Goal: Communication & Community: Answer question/provide support

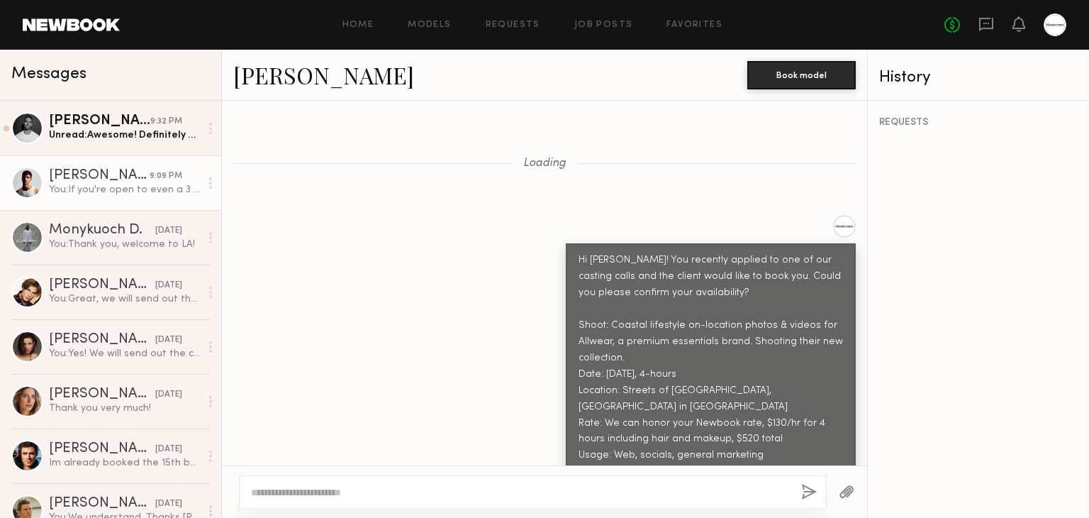
scroll to position [1701, 0]
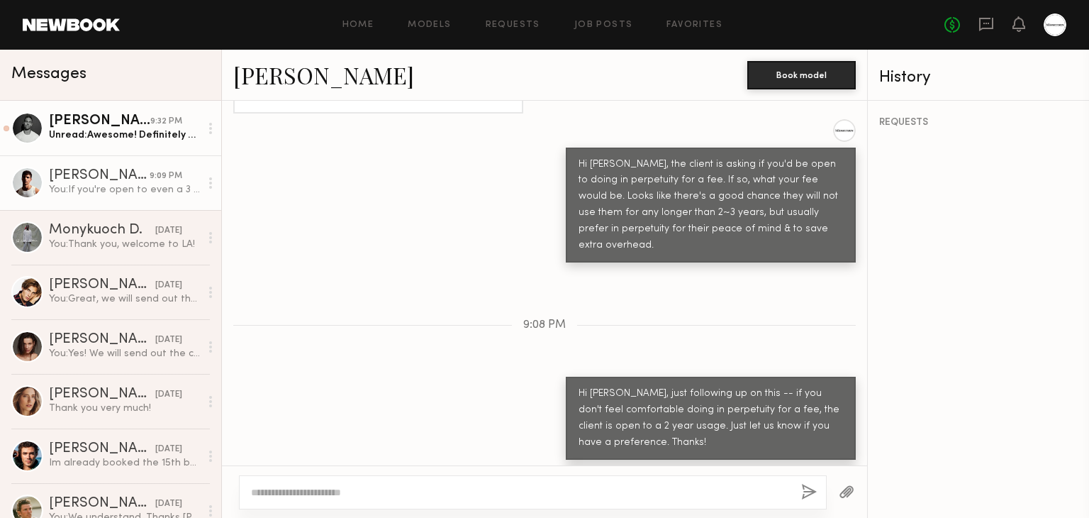
click at [111, 130] on div "Unread: Awesome! Definitely will" at bounding box center [124, 134] width 151 height 13
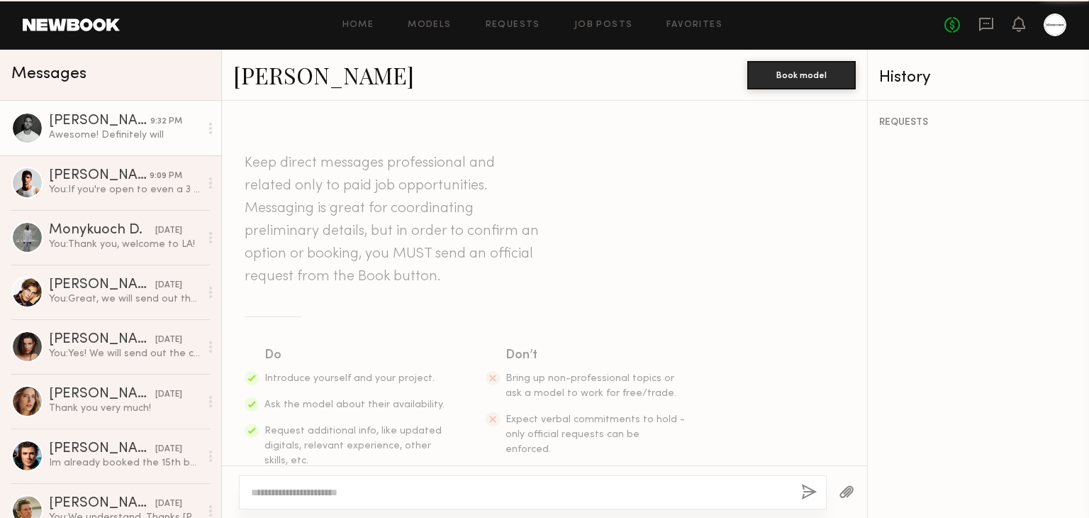
scroll to position [766, 0]
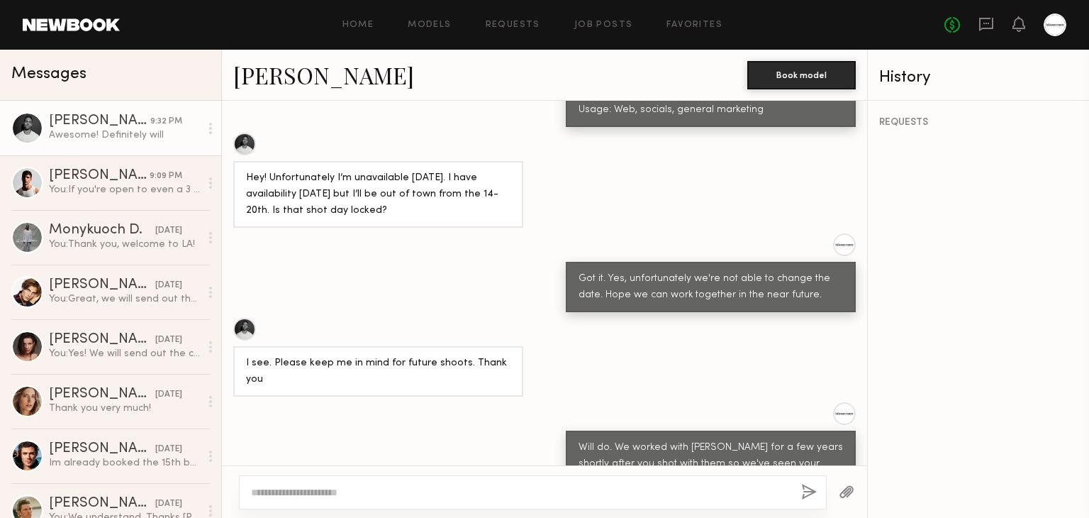
click at [400, 402] on div "Will do. We worked with [PERSON_NAME] for a few years shortly after you shot wi…" at bounding box center [544, 449] width 645 height 95
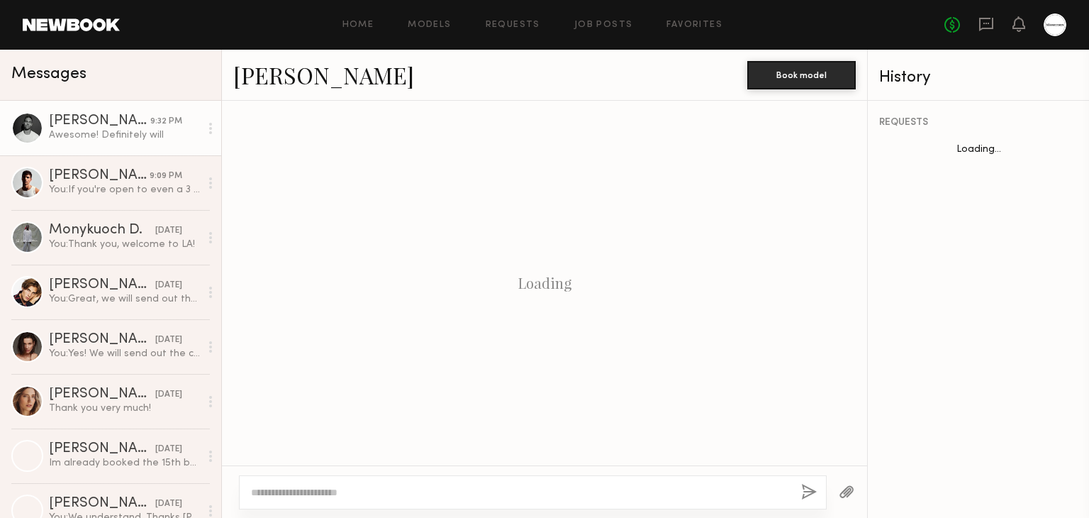
scroll to position [766, 0]
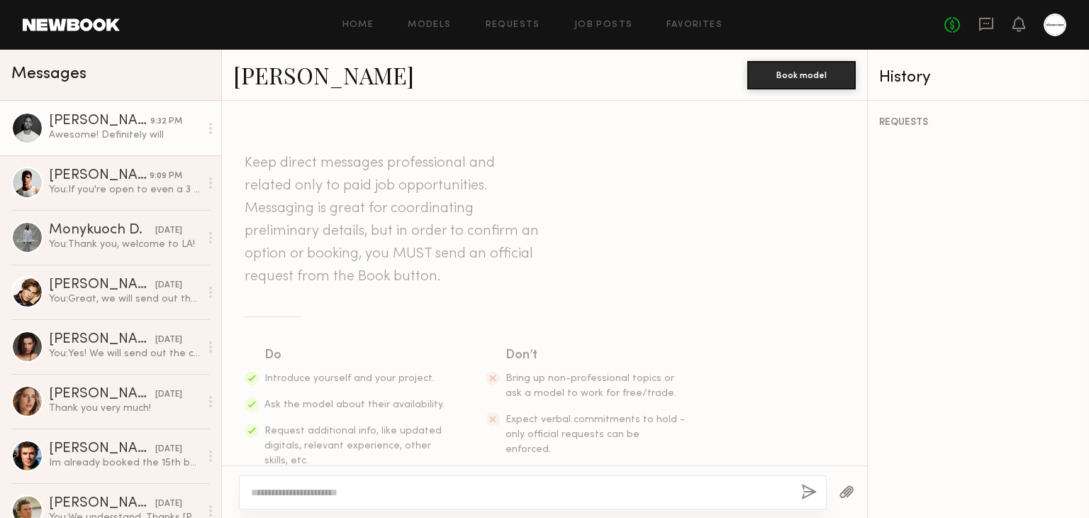
scroll to position [766, 0]
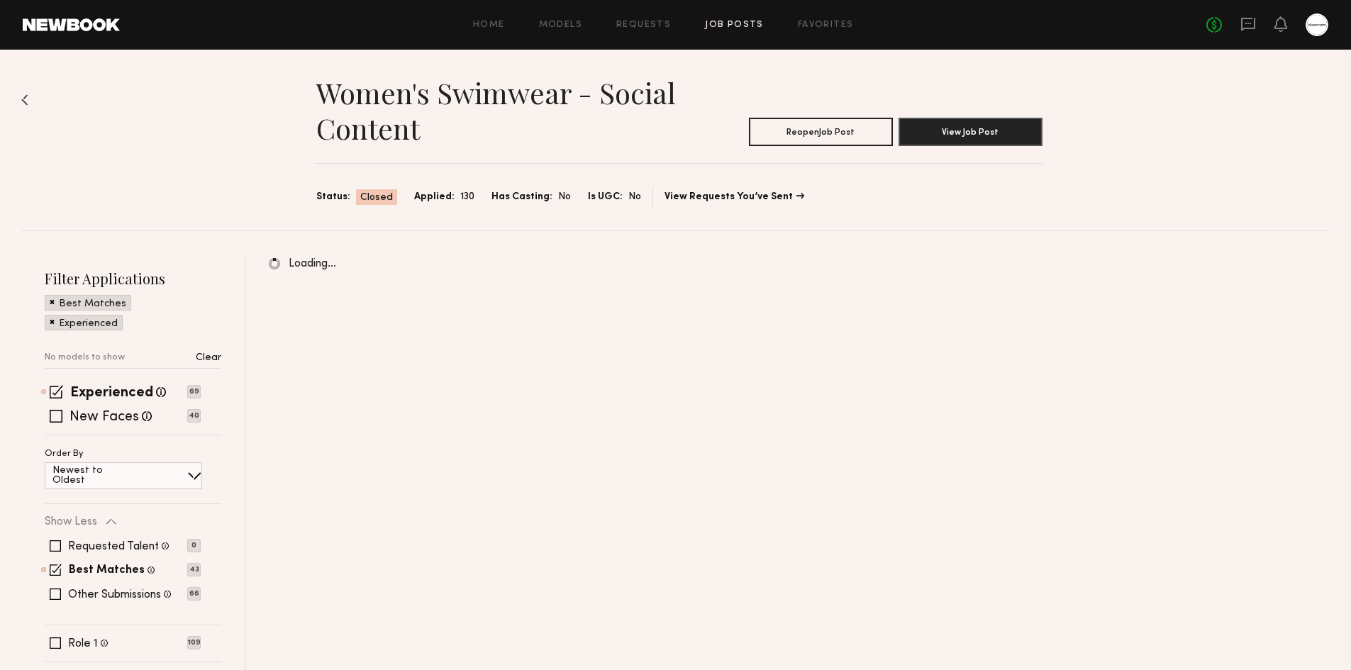
click at [1260, 26] on div "No fees up to $5,000" at bounding box center [1267, 24] width 122 height 23
click at [1247, 26] on icon at bounding box center [1248, 24] width 16 height 16
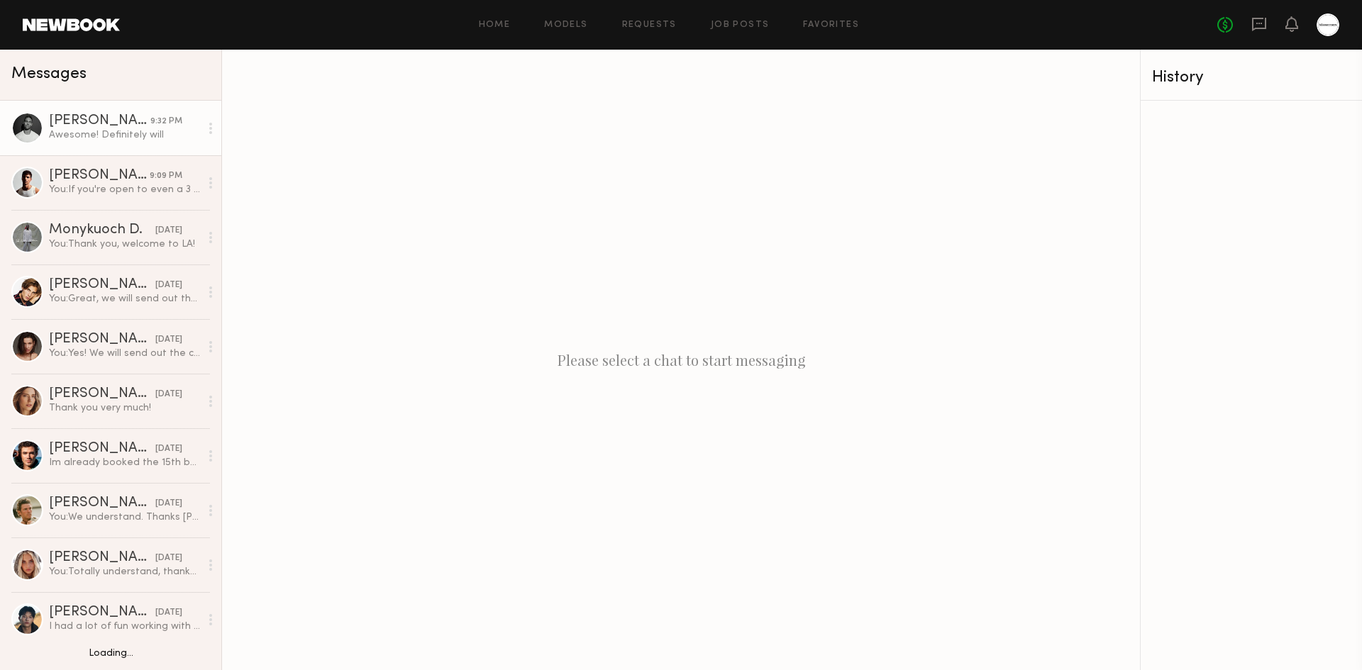
click at [133, 138] on div "Awesome! Definitely will" at bounding box center [124, 134] width 151 height 13
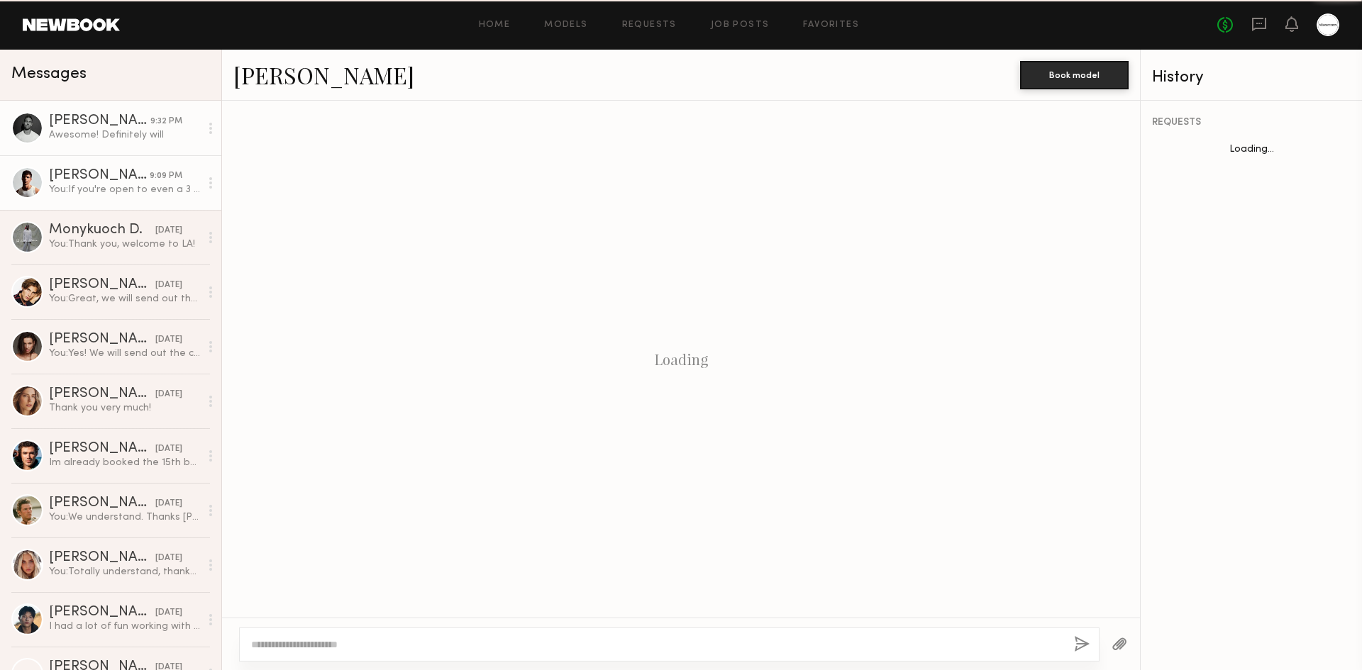
click at [119, 199] on link "Jacob R. 9:09 PM You: If you're open to even a 3 year usage, we can negotiate a…" at bounding box center [110, 182] width 221 height 55
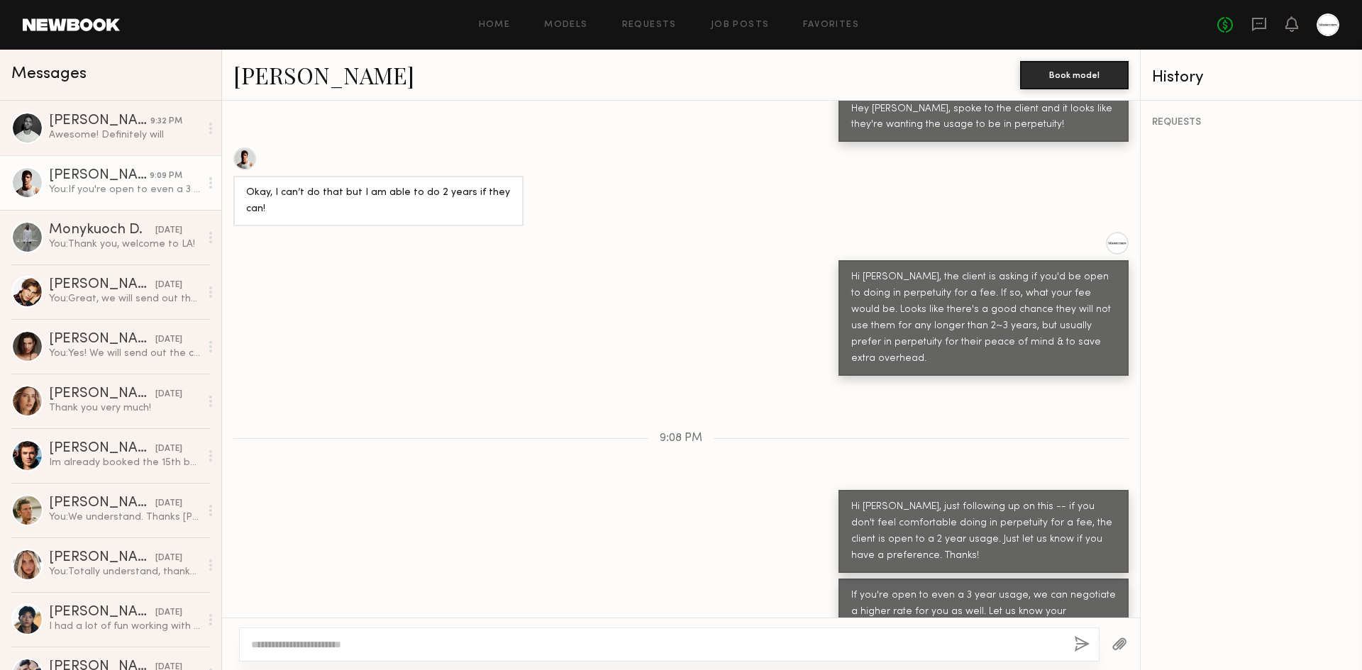
scroll to position [1008, 0]
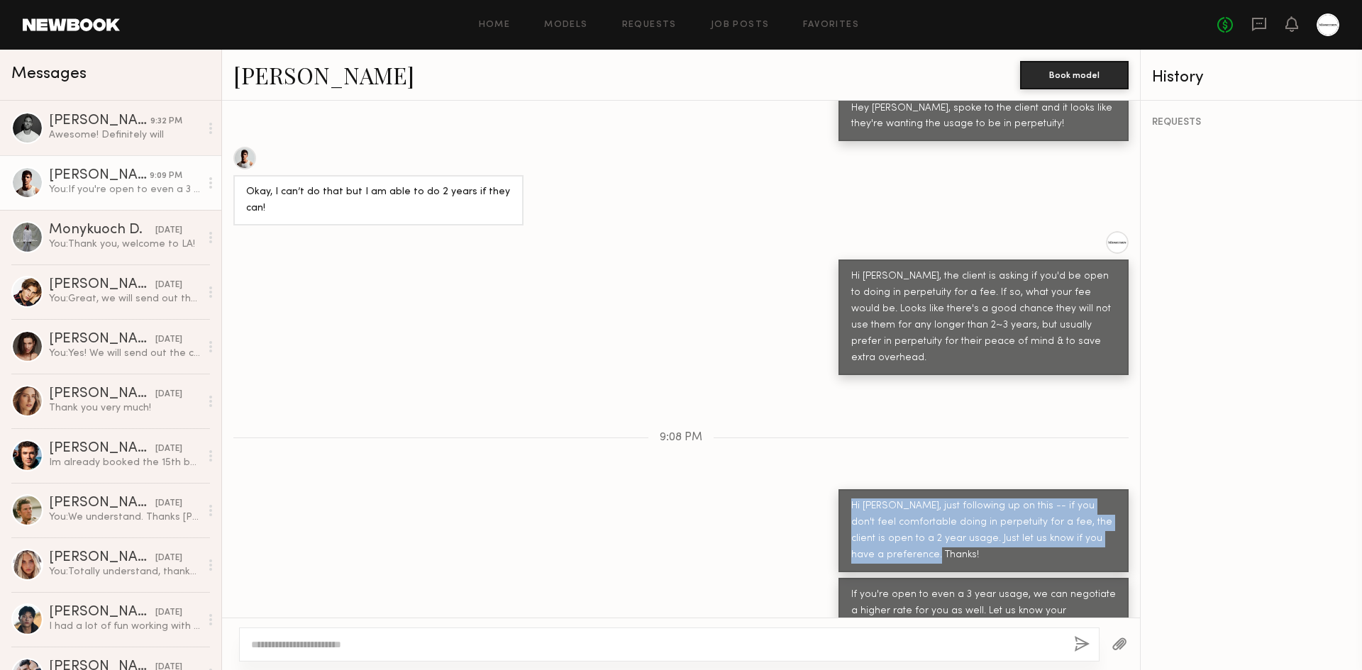
drag, startPoint x: 837, startPoint y: 486, endPoint x: 961, endPoint y: 535, distance: 133.7
click at [961, 535] on div "Hi Jacob, just following up on this -- if you don't feel comfortable doing in p…" at bounding box center [983, 530] width 290 height 83
click at [679, 528] on div "Hi Jacob, just following up on this -- if you don't feel comfortable doing in p…" at bounding box center [681, 530] width 918 height 83
